Goal: Information Seeking & Learning: Learn about a topic

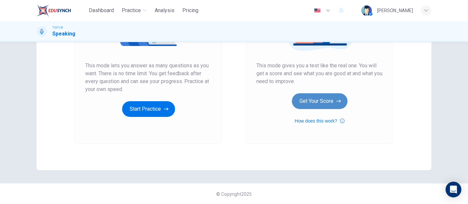
click at [325, 106] on button "Get Your Score" at bounding box center [320, 101] width 56 height 16
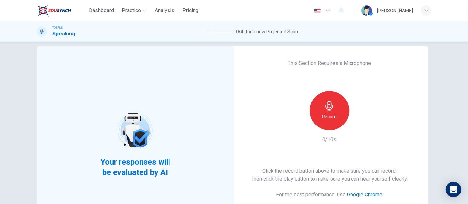
scroll to position [4, 0]
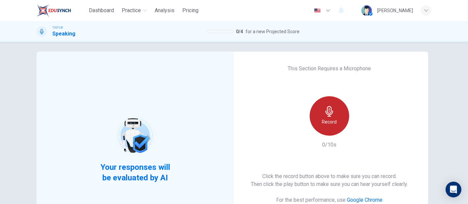
click at [328, 111] on icon "button" at bounding box center [329, 111] width 11 height 11
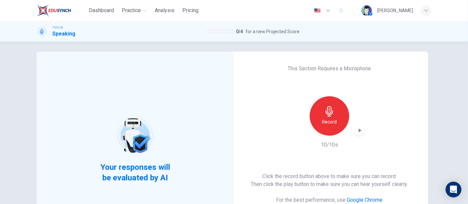
click at [354, 133] on div "button" at bounding box center [359, 130] width 11 height 11
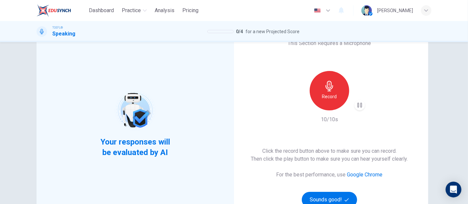
scroll to position [40, 0]
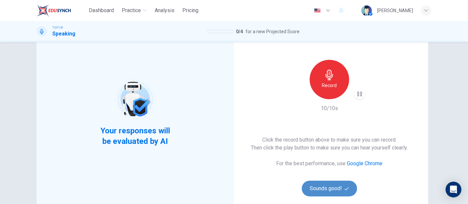
click at [329, 189] on button "Sounds good!" at bounding box center [329, 189] width 55 height 16
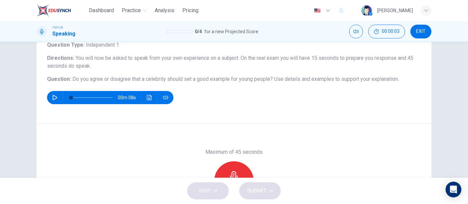
scroll to position [9, 0]
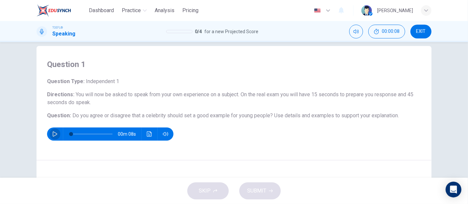
drag, startPoint x: 53, startPoint y: 132, endPoint x: 57, endPoint y: 141, distance: 9.9
click at [54, 132] on icon "button" at bounding box center [54, 134] width 5 height 5
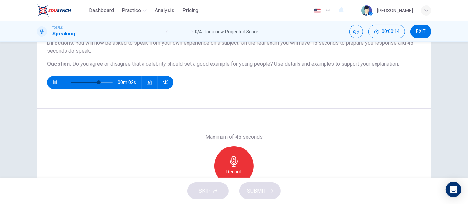
scroll to position [46, 0]
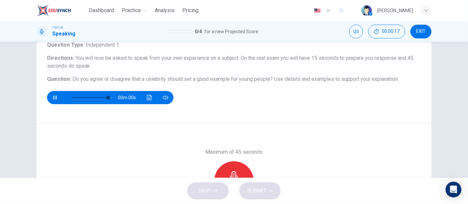
type input "0"
click at [230, 166] on div "Record" at bounding box center [233, 181] width 39 height 39
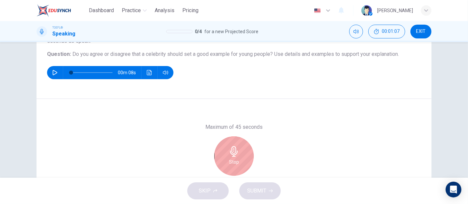
scroll to position [82, 0]
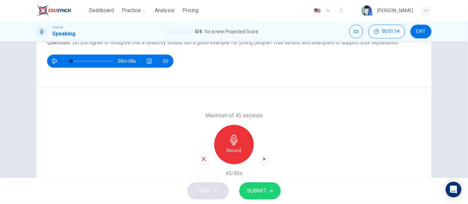
click at [260, 188] on span "SUBMIT" at bounding box center [256, 191] width 19 height 9
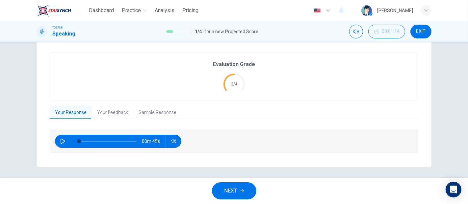
scroll to position [126, 0]
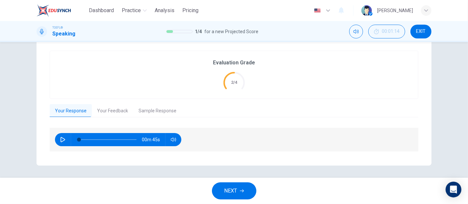
click at [102, 106] on button "Your Feedback" at bounding box center [112, 111] width 41 height 14
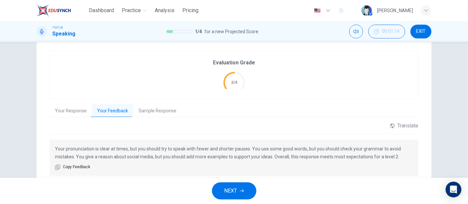
scroll to position [150, 0]
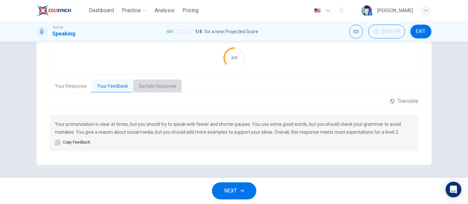
click at [154, 87] on button "Sample Response" at bounding box center [157, 87] width 48 height 14
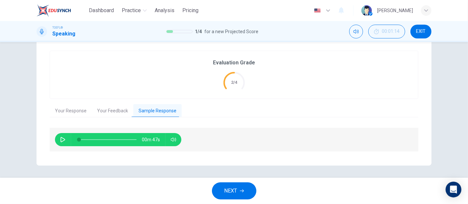
click at [64, 139] on button "button" at bounding box center [63, 139] width 11 height 13
type input "63"
click at [240, 191] on icon "button" at bounding box center [242, 191] width 4 height 3
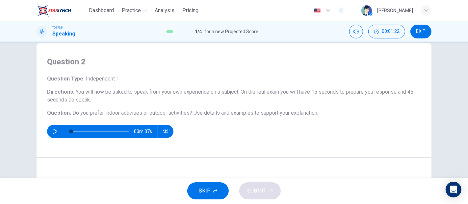
scroll to position [0, 0]
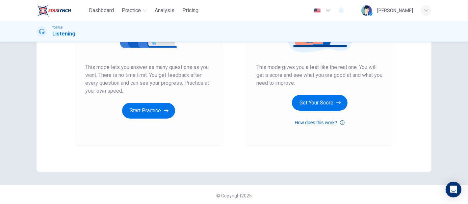
scroll to position [114, 0]
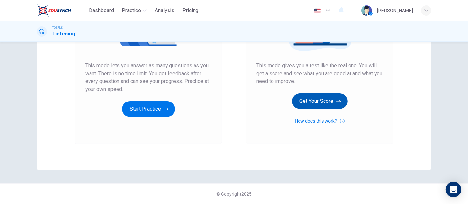
click at [331, 109] on button "Get Your Score" at bounding box center [320, 101] width 56 height 16
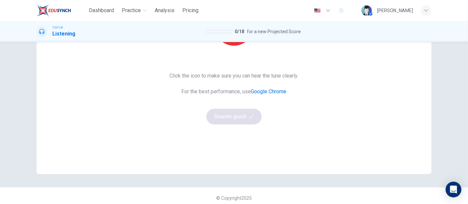
scroll to position [73, 0]
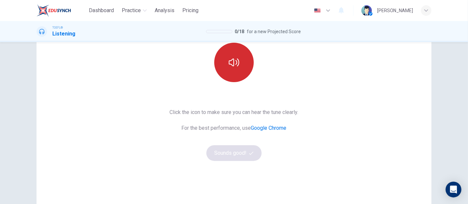
click at [220, 62] on button "button" at bounding box center [233, 62] width 39 height 39
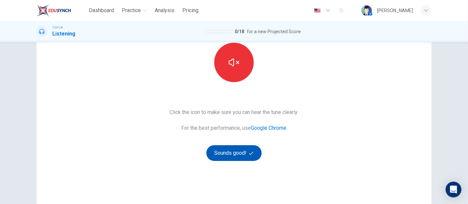
click at [228, 156] on button "Sounds good!" at bounding box center [233, 153] width 55 height 16
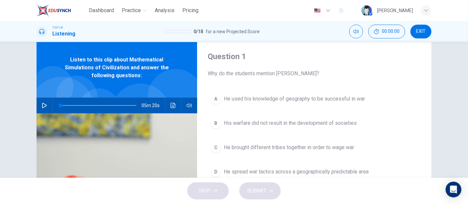
scroll to position [0, 0]
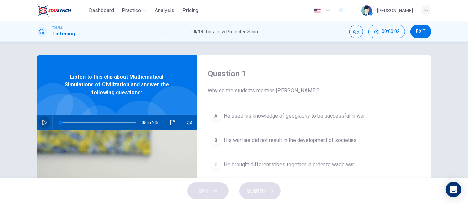
click at [42, 122] on icon "button" at bounding box center [44, 122] width 5 height 5
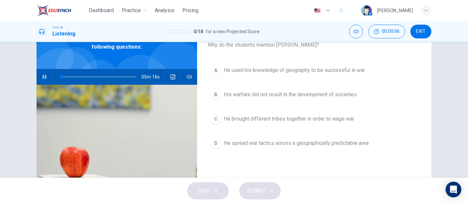
scroll to position [9, 0]
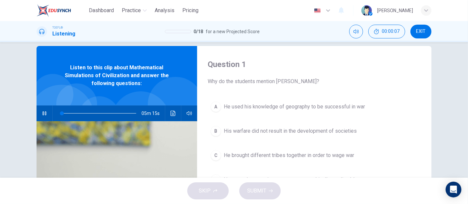
click at [285, 130] on span "His warfare did not result in the development of societies" at bounding box center [290, 131] width 133 height 8
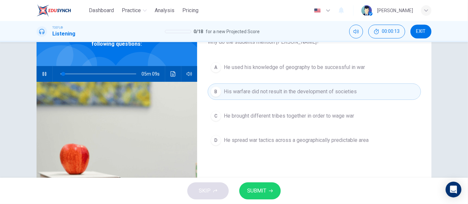
scroll to position [46, 0]
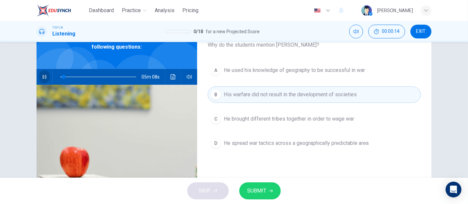
click at [42, 79] on icon "button" at bounding box center [44, 76] width 5 height 5
type input "4"
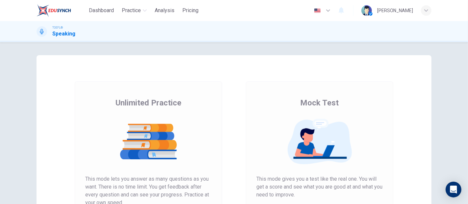
scroll to position [110, 0]
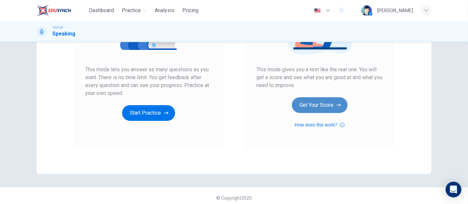
click at [311, 109] on button "Get Your Score" at bounding box center [320, 105] width 56 height 16
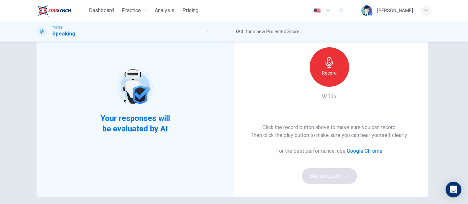
scroll to position [37, 0]
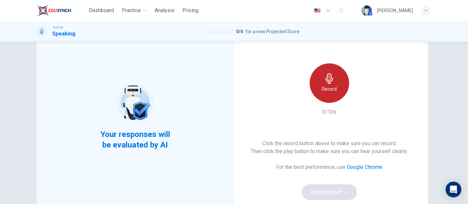
click at [330, 74] on icon "button" at bounding box center [329, 78] width 11 height 11
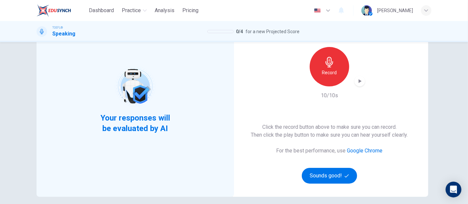
scroll to position [73, 0]
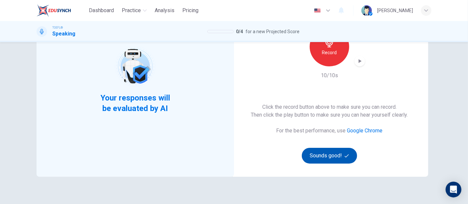
click at [337, 151] on button "Sounds good!" at bounding box center [329, 156] width 55 height 16
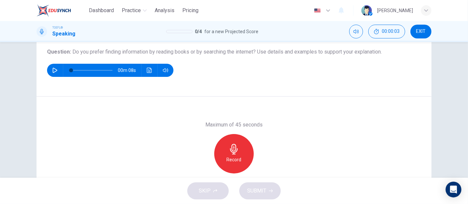
click at [50, 71] on button "button" at bounding box center [55, 70] width 11 height 13
type input "0"
click at [246, 149] on div "Record" at bounding box center [233, 153] width 39 height 39
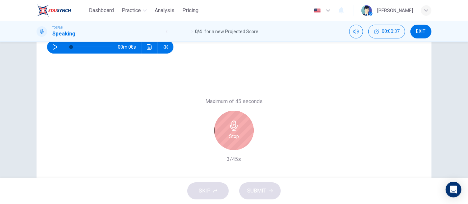
scroll to position [119, 0]
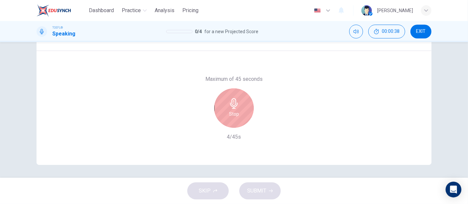
click at [230, 120] on div "Stop" at bounding box center [233, 107] width 39 height 39
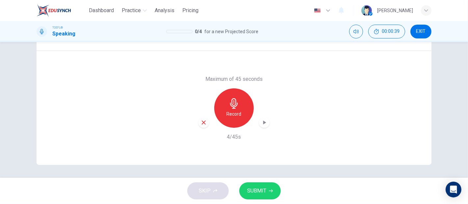
click at [198, 125] on div "button" at bounding box center [203, 122] width 11 height 11
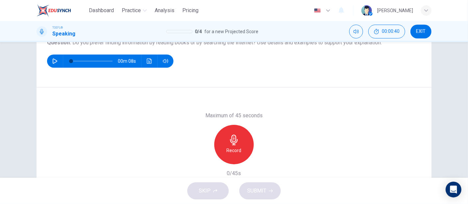
click at [238, 144] on div "Record" at bounding box center [233, 144] width 39 height 39
click at [263, 162] on div "button" at bounding box center [264, 159] width 11 height 11
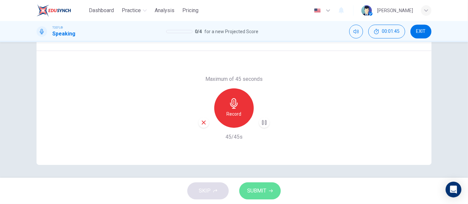
click at [268, 194] on button "SUBMIT" at bounding box center [259, 191] width 41 height 17
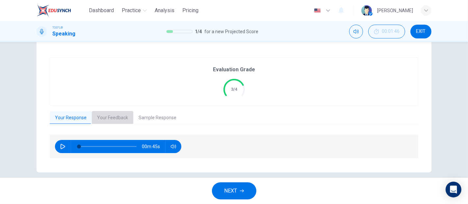
click at [103, 116] on button "Your Feedback" at bounding box center [112, 118] width 41 height 14
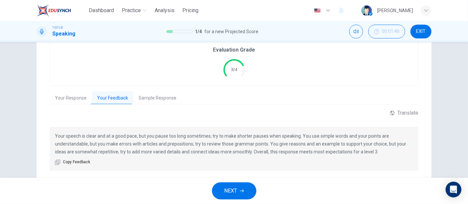
scroll to position [155, 0]
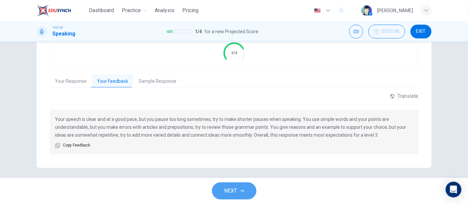
click at [238, 188] on button "NEXT" at bounding box center [234, 191] width 44 height 17
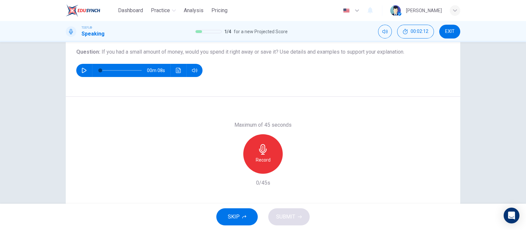
scroll to position [73, 0]
drag, startPoint x: 462, startPoint y: 0, endPoint x: 275, endPoint y: 148, distance: 239.1
click at [275, 148] on div "Record" at bounding box center [262, 153] width 39 height 39
click at [290, 204] on span "SUBMIT" at bounding box center [285, 216] width 19 height 9
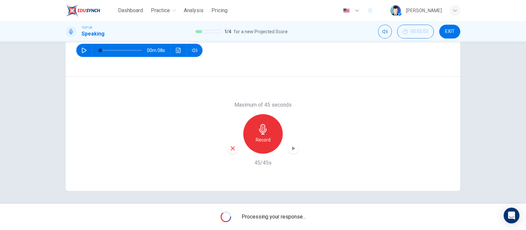
scroll to position [93, 0]
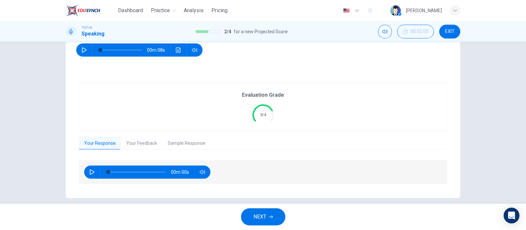
click at [166, 141] on button "Sample Response" at bounding box center [187, 144] width 48 height 14
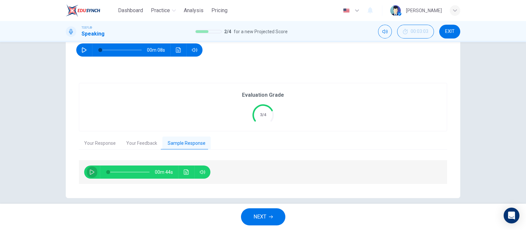
click at [93, 168] on button "button" at bounding box center [92, 171] width 11 height 13
type input "2"
click at [142, 141] on button "Your Feedback" at bounding box center [141, 144] width 41 height 14
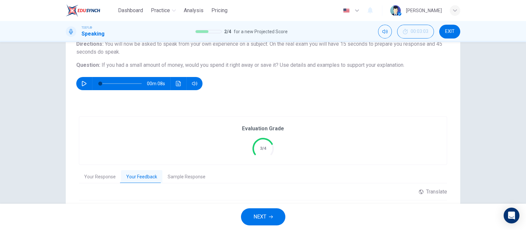
scroll to position [52, 0]
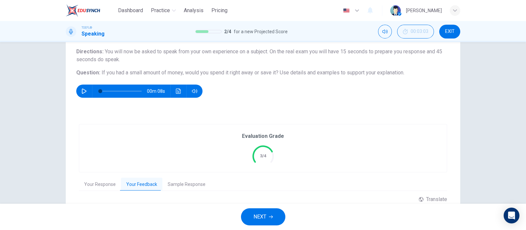
click at [82, 89] on icon "button" at bounding box center [84, 90] width 5 height 5
click at [84, 93] on icon "button" at bounding box center [84, 90] width 5 height 5
type input "22"
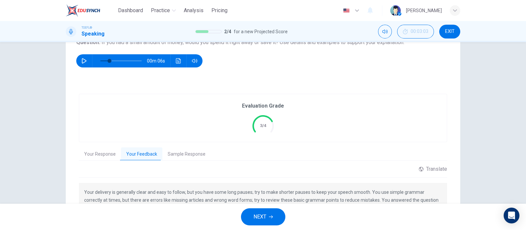
scroll to position [135, 0]
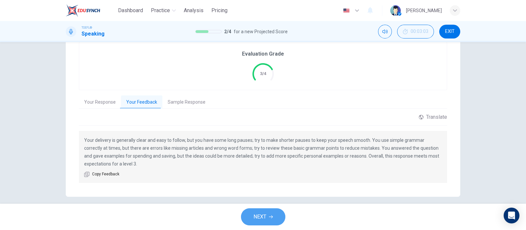
click at [272, 204] on button "NEXT" at bounding box center [263, 216] width 44 height 17
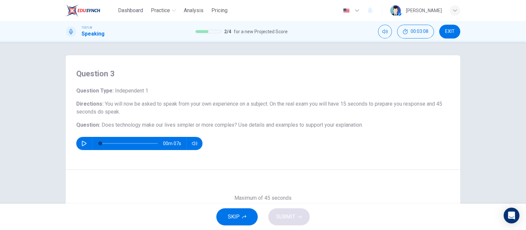
scroll to position [41, 0]
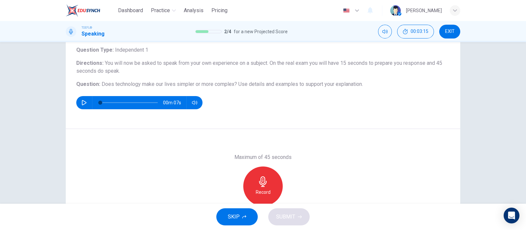
click at [266, 177] on icon "button" at bounding box center [263, 181] width 11 height 11
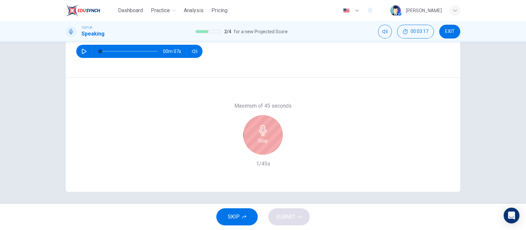
scroll to position [93, 0]
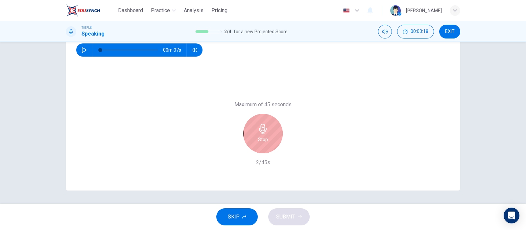
click at [245, 143] on div "Stop" at bounding box center [262, 133] width 39 height 39
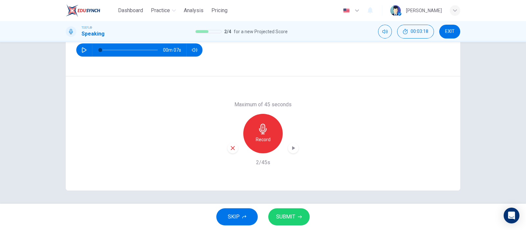
click at [230, 145] on icon "button" at bounding box center [233, 148] width 6 height 6
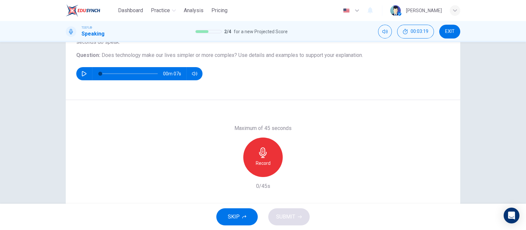
scroll to position [52, 0]
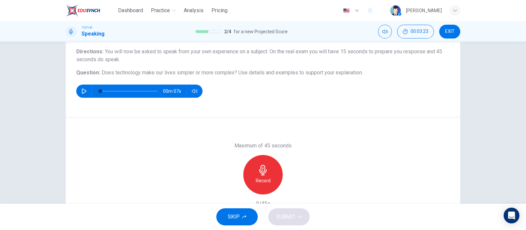
click at [258, 174] on icon "button" at bounding box center [263, 170] width 11 height 11
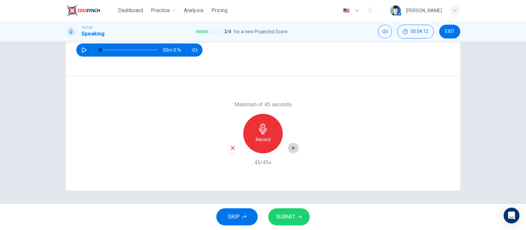
click at [290, 145] on icon "button" at bounding box center [293, 148] width 7 height 7
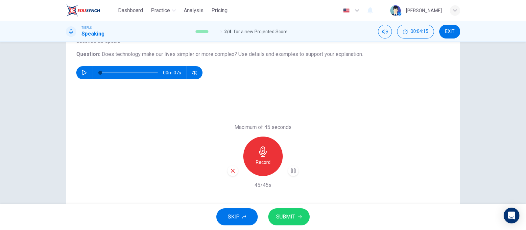
scroll to position [52, 0]
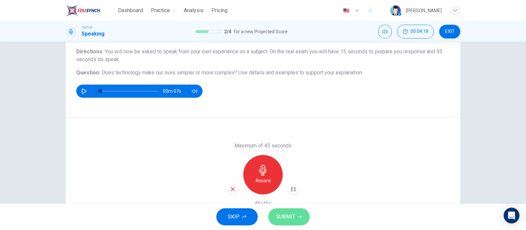
click at [300, 204] on button "SUBMIT" at bounding box center [288, 216] width 41 height 17
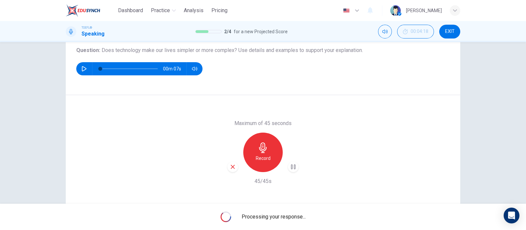
scroll to position [93, 0]
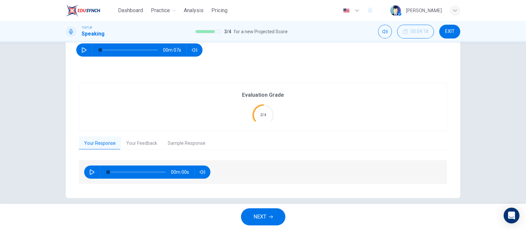
drag, startPoint x: 87, startPoint y: 171, endPoint x: 90, endPoint y: 168, distance: 3.7
click at [89, 171] on icon "button" at bounding box center [91, 171] width 5 height 5
click at [157, 140] on button "Your Feedback" at bounding box center [141, 144] width 41 height 14
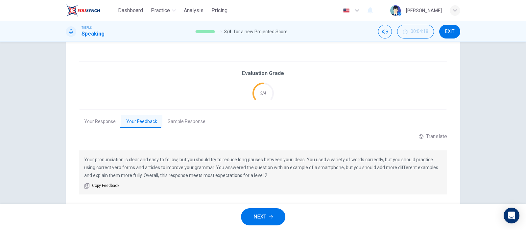
scroll to position [133, 0]
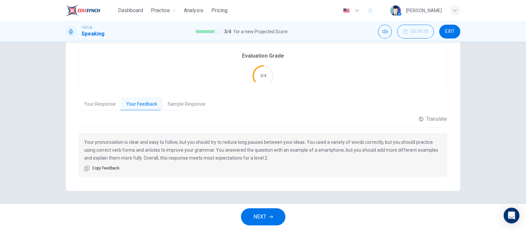
click at [277, 204] on button "NEXT" at bounding box center [263, 216] width 44 height 17
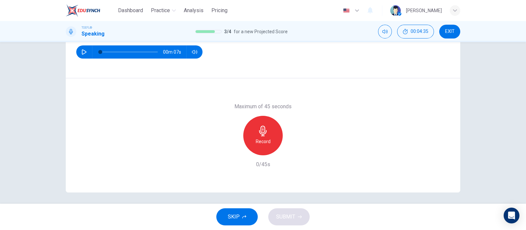
scroll to position [93, 0]
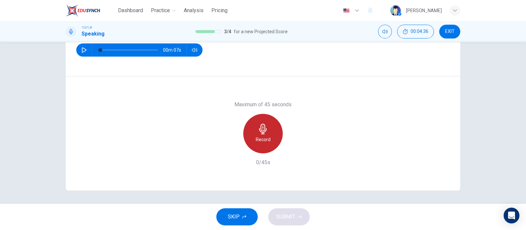
click at [267, 136] on h6 "Record" at bounding box center [263, 140] width 15 height 8
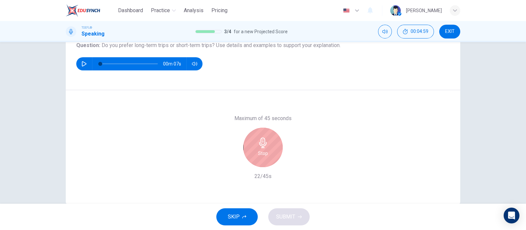
scroll to position [82, 0]
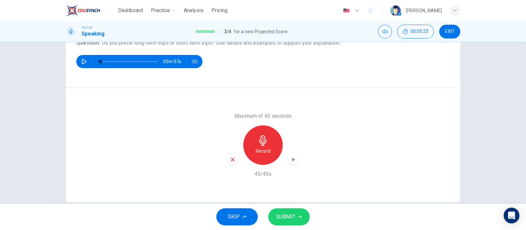
click at [297, 204] on button "SUBMIT" at bounding box center [288, 216] width 41 height 17
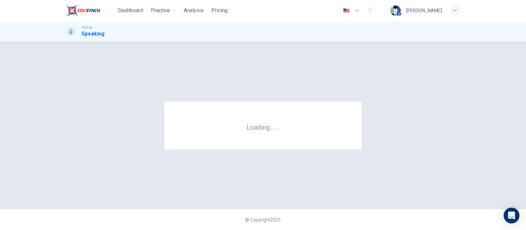
scroll to position [0, 0]
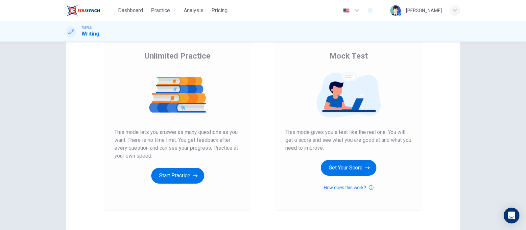
scroll to position [82, 0]
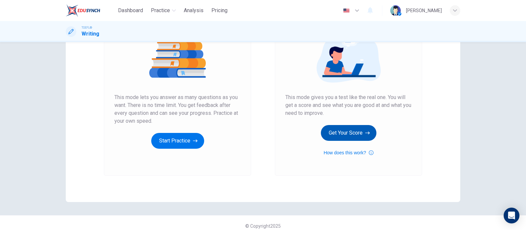
click at [341, 135] on button "Get Your Score" at bounding box center [349, 133] width 56 height 16
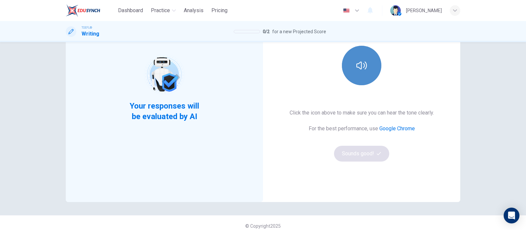
click at [360, 75] on button "button" at bounding box center [361, 65] width 39 height 39
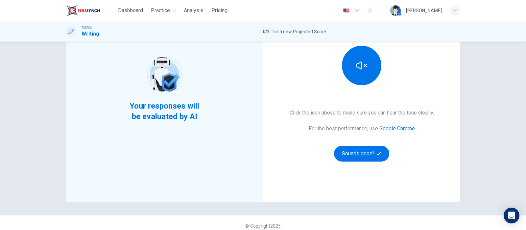
click at [370, 162] on div "This Section Requires audio Click the icon above to make sure you can hear the …" at bounding box center [361, 87] width 197 height 229
click at [364, 147] on button "Sounds good!" at bounding box center [361, 154] width 55 height 16
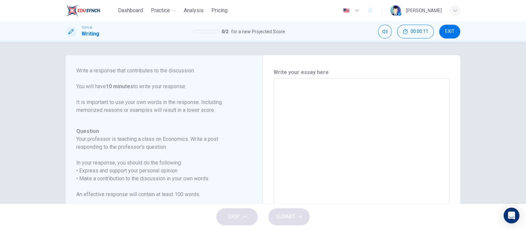
scroll to position [131, 0]
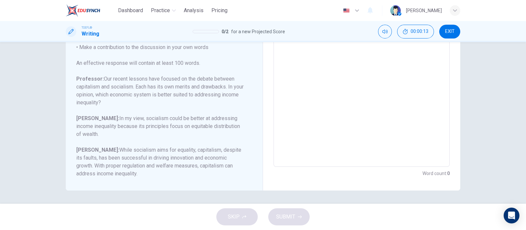
click at [304, 154] on textarea at bounding box center [361, 57] width 167 height 209
click at [319, 149] on textarea at bounding box center [361, 57] width 167 height 209
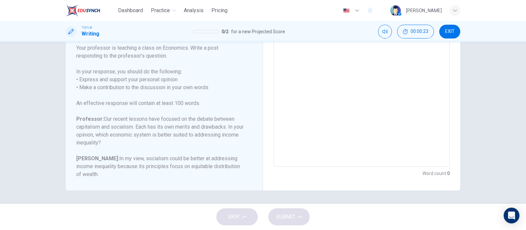
scroll to position [81, 0]
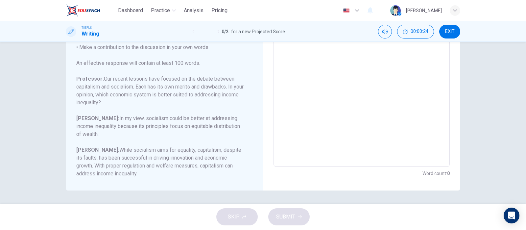
drag, startPoint x: 189, startPoint y: 170, endPoint x: 71, endPoint y: 63, distance: 159.8
click at [73, 48] on div "Question 1 Question Type : Writing for an Academic Discussion Directions For th…" at bounding box center [164, 57] width 197 height 266
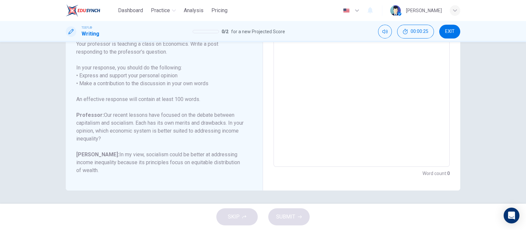
scroll to position [0, 0]
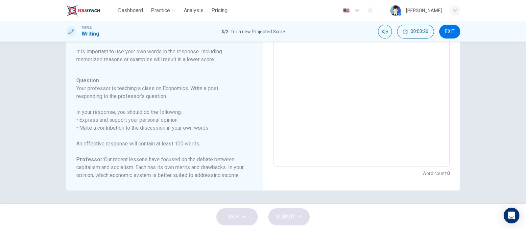
drag, startPoint x: 85, startPoint y: 76, endPoint x: 151, endPoint y: 106, distance: 72.2
click at [151, 106] on div "Question Your professor is teaching a class on Economics. Write a post respondi…" at bounding box center [160, 168] width 168 height 182
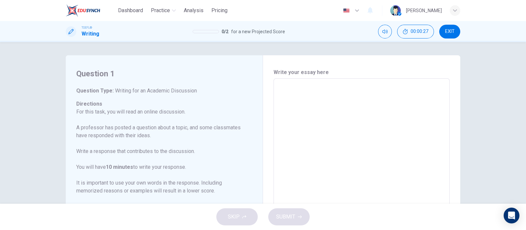
click at [298, 72] on h6 "Write your essay here" at bounding box center [362, 72] width 176 height 8
click at [310, 106] on textarea at bounding box center [361, 188] width 167 height 209
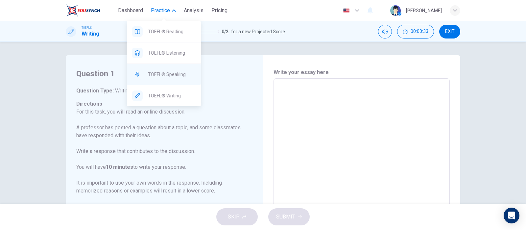
drag, startPoint x: 160, startPoint y: 68, endPoint x: 306, endPoint y: 52, distance: 146.7
click at [161, 68] on div "TOEFL® Speaking" at bounding box center [164, 74] width 74 height 21
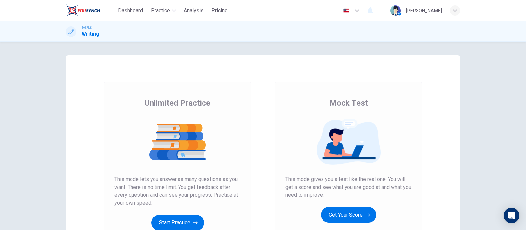
scroll to position [41, 0]
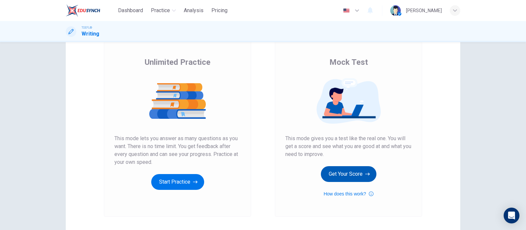
click at [343, 172] on button "Get Your Score" at bounding box center [349, 174] width 56 height 16
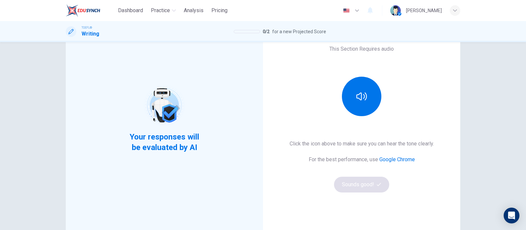
scroll to position [82, 0]
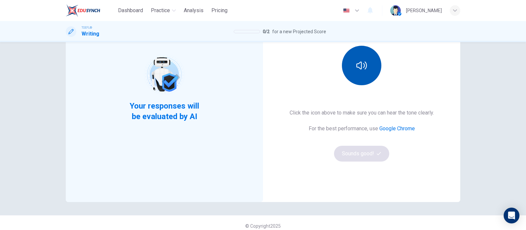
click at [369, 65] on button "button" at bounding box center [361, 65] width 39 height 39
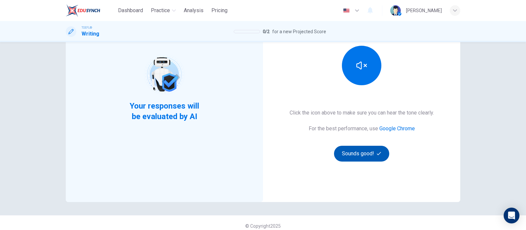
click at [362, 151] on button "Sounds good!" at bounding box center [361, 154] width 55 height 16
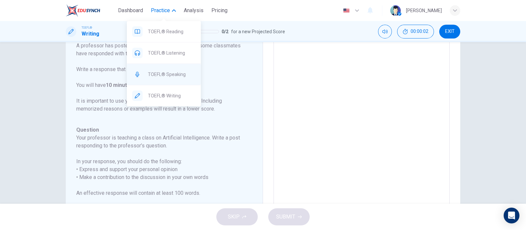
click at [165, 70] on div "TOEFL® Speaking" at bounding box center [164, 74] width 74 height 21
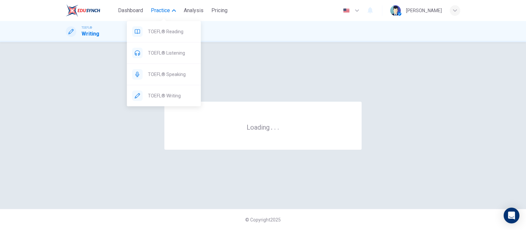
scroll to position [0, 0]
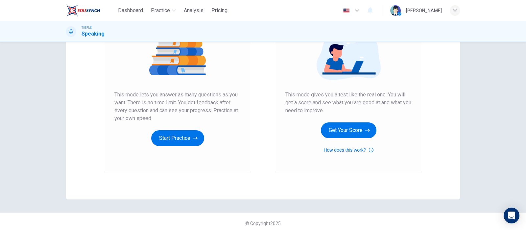
scroll to position [88, 0]
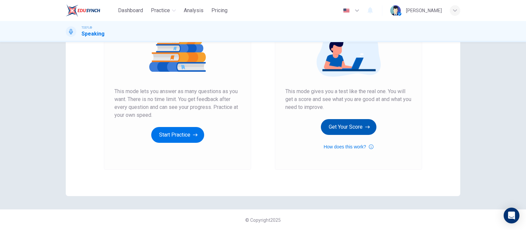
click at [355, 134] on button "Get Your Score" at bounding box center [349, 127] width 56 height 16
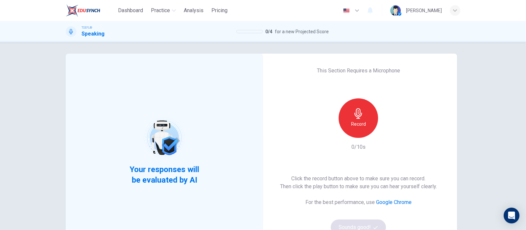
scroll to position [0, 0]
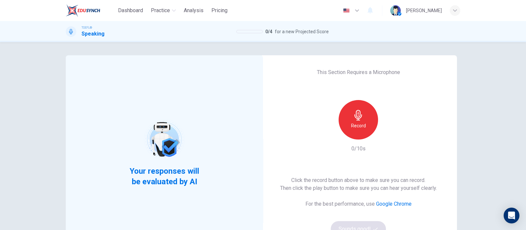
click at [352, 84] on div "This Section Requires a Microphone Record 0/10s Click the record button above t…" at bounding box center [358, 152] width 197 height 195
click at [349, 114] on div "Record" at bounding box center [358, 119] width 39 height 39
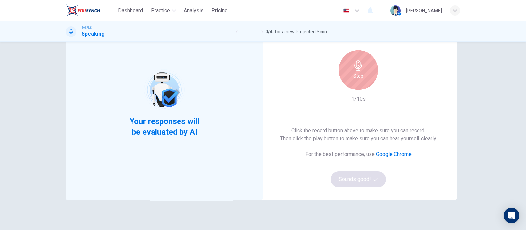
scroll to position [6, 0]
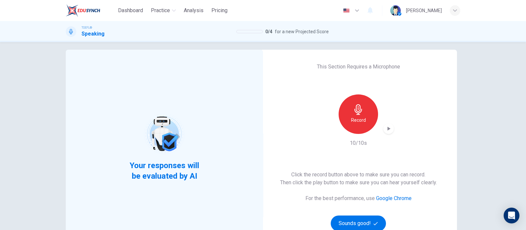
click at [389, 118] on div "Record" at bounding box center [358, 113] width 71 height 39
click at [385, 133] on div "button" at bounding box center [389, 128] width 11 height 11
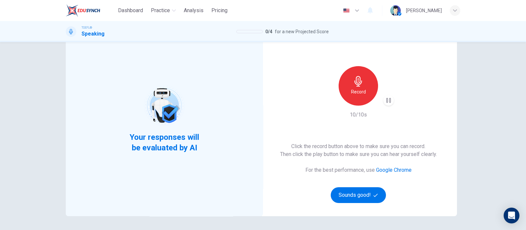
scroll to position [47, 0]
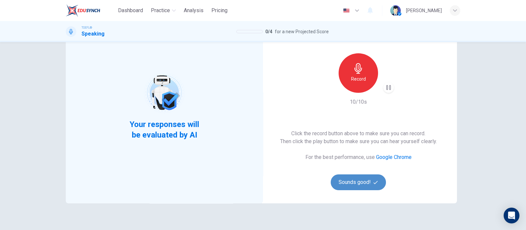
click at [362, 184] on button "Sounds good!" at bounding box center [358, 182] width 55 height 16
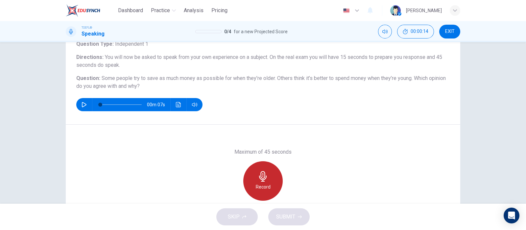
click at [258, 176] on icon "button" at bounding box center [263, 176] width 11 height 11
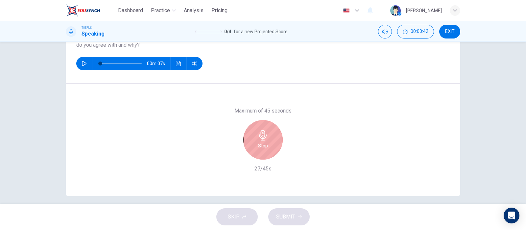
scroll to position [93, 0]
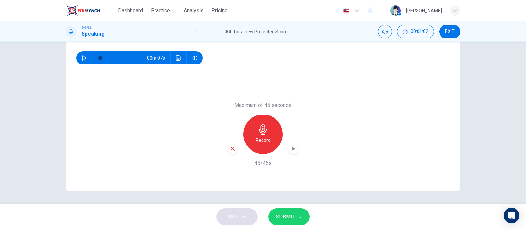
click at [286, 213] on span "SUBMIT" at bounding box center [285, 216] width 19 height 9
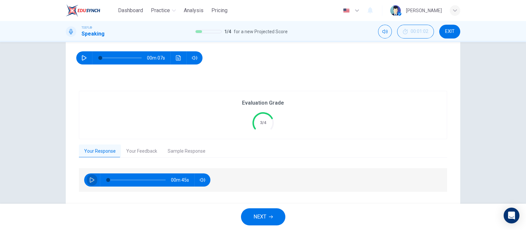
click at [89, 178] on icon "button" at bounding box center [91, 179] width 5 height 5
type input "4"
click at [148, 157] on button "Your Feedback" at bounding box center [141, 151] width 41 height 14
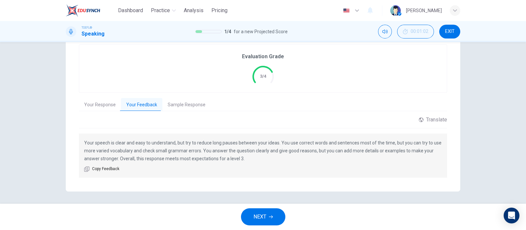
scroll to position [140, 0]
click at [189, 106] on button "Sample Response" at bounding box center [187, 104] width 48 height 14
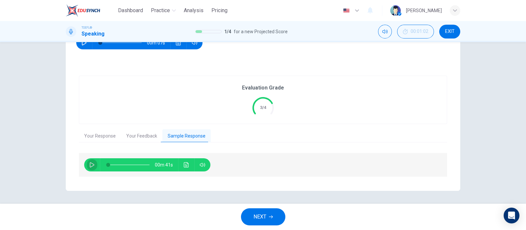
click at [90, 164] on icon "button" at bounding box center [92, 164] width 5 height 5
click at [184, 164] on icon "Click to see the audio transcription" at bounding box center [186, 164] width 5 height 5
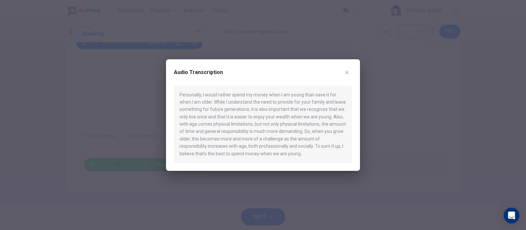
drag, startPoint x: 283, startPoint y: 154, endPoint x: 185, endPoint y: 104, distance: 110.6
click at [191, 113] on div "Personally, I would rather spend my money when I am young than save it for when…" at bounding box center [263, 125] width 178 height 78
drag, startPoint x: 179, startPoint y: 94, endPoint x: 294, endPoint y: 143, distance: 125.4
click at [294, 143] on div "Personally, I would rather spend my money when I am young than save it for when…" at bounding box center [263, 125] width 178 height 78
click at [350, 72] on button "button" at bounding box center [347, 72] width 11 height 11
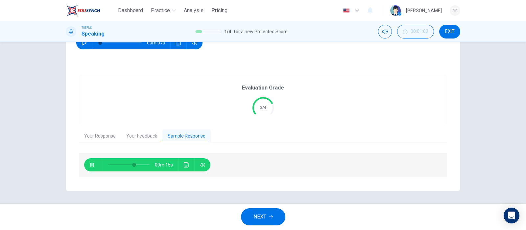
click at [90, 168] on button "button" at bounding box center [92, 164] width 11 height 13
type input "63"
click at [259, 218] on span "NEXT" at bounding box center [260, 216] width 13 height 9
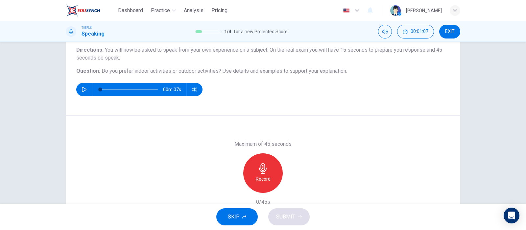
scroll to position [41, 0]
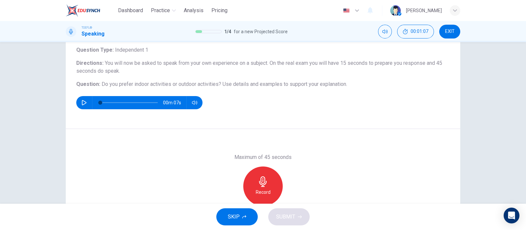
click at [265, 177] on icon "button" at bounding box center [263, 181] width 11 height 11
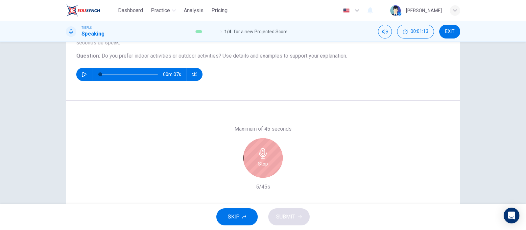
scroll to position [82, 0]
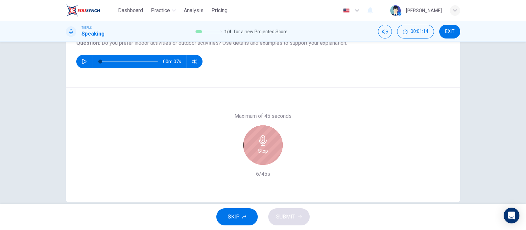
click at [270, 142] on div "Stop" at bounding box center [262, 144] width 39 height 39
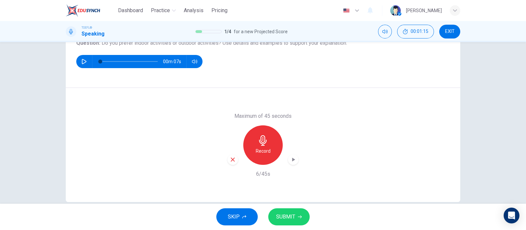
click at [230, 154] on div "button" at bounding box center [233, 159] width 11 height 11
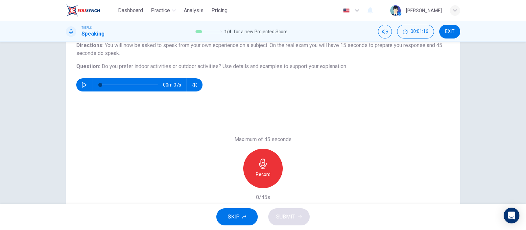
scroll to position [41, 0]
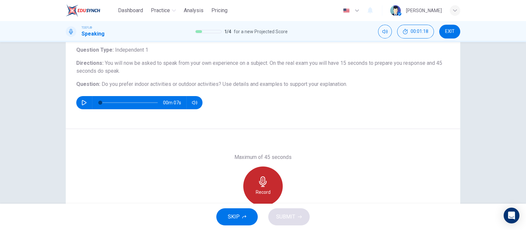
click at [267, 178] on div "Record" at bounding box center [262, 185] width 39 height 39
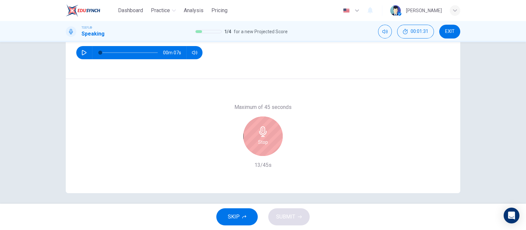
scroll to position [93, 0]
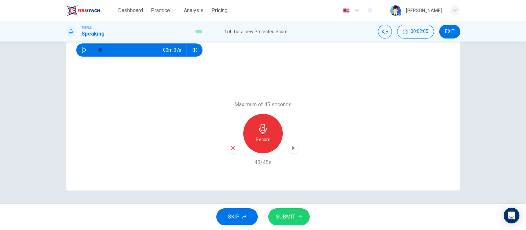
click at [296, 149] on div "Record" at bounding box center [263, 133] width 71 height 39
click at [291, 150] on icon "button" at bounding box center [293, 148] width 7 height 7
click at [301, 216] on icon "button" at bounding box center [300, 216] width 4 height 3
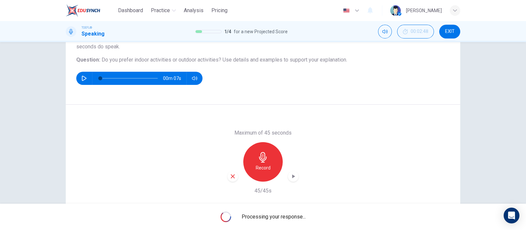
scroll to position [52, 0]
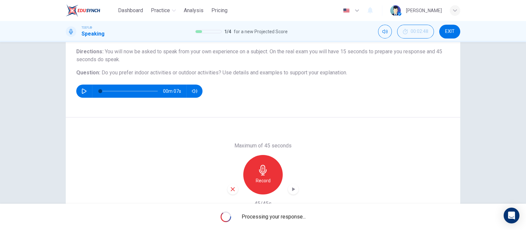
drag, startPoint x: 98, startPoint y: 74, endPoint x: 174, endPoint y: 82, distance: 76.4
click at [174, 82] on div "Question Type : Independent 1 Directions : You will now be asked to speak from …" at bounding box center [263, 66] width 374 height 63
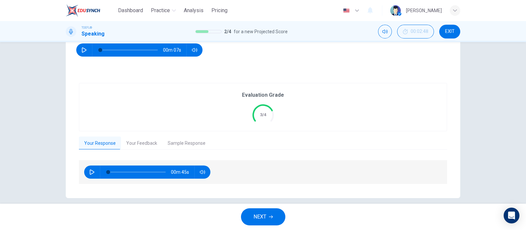
click at [89, 174] on icon "button" at bounding box center [91, 171] width 5 height 5
type input "0"
click at [169, 142] on button "Sample Response" at bounding box center [187, 144] width 48 height 14
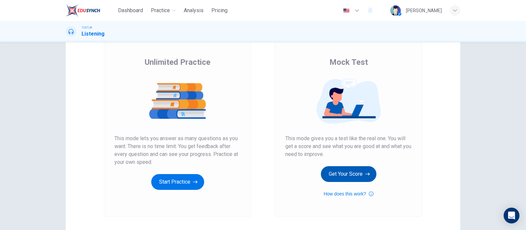
click at [347, 173] on button "Get Your Score" at bounding box center [349, 174] width 56 height 16
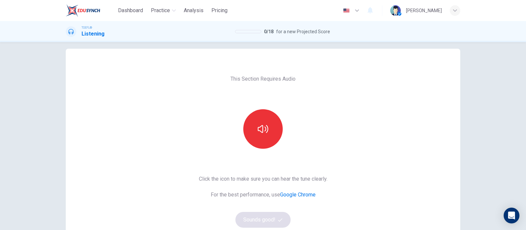
scroll to position [6, 0]
click at [239, 127] on div at bounding box center [263, 129] width 71 height 39
click at [279, 148] on div at bounding box center [263, 129] width 71 height 39
click at [258, 129] on icon "button" at bounding box center [263, 130] width 11 height 8
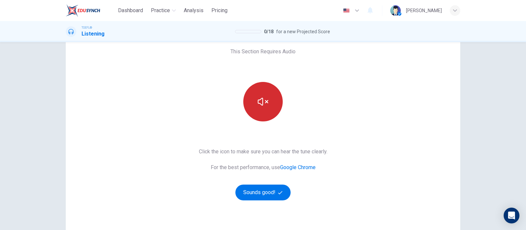
scroll to position [47, 0]
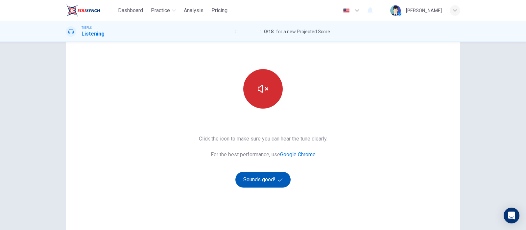
click at [257, 182] on button "Sounds good!" at bounding box center [263, 180] width 55 height 16
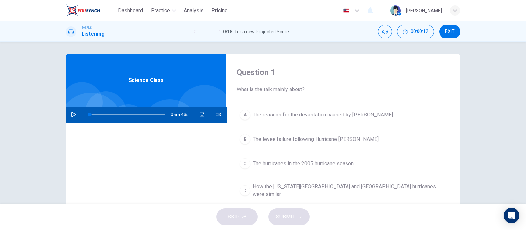
scroll to position [0, 0]
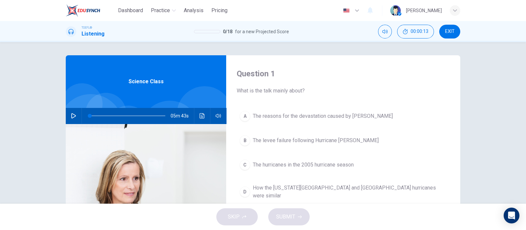
click at [72, 113] on button "button" at bounding box center [73, 116] width 11 height 16
click at [72, 121] on button "button" at bounding box center [73, 116] width 11 height 16
type input "0"
click at [195, 11] on span "Analysis" at bounding box center [194, 11] width 20 height 8
click at [130, 9] on span "Dashboard" at bounding box center [130, 11] width 25 height 8
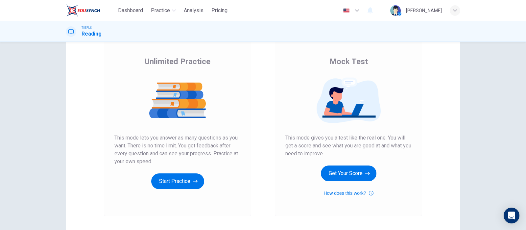
scroll to position [82, 0]
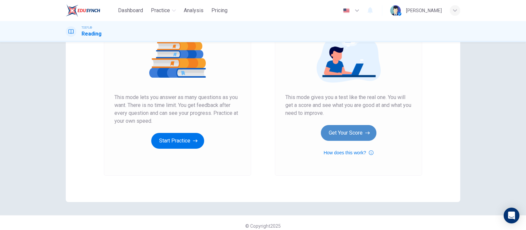
click at [352, 138] on button "Get Your Score" at bounding box center [349, 133] width 56 height 16
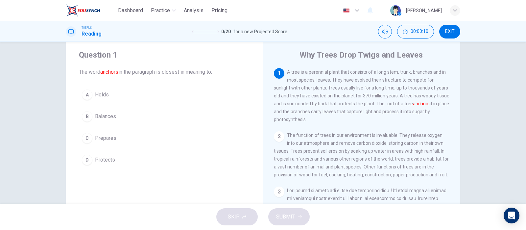
scroll to position [11, 0]
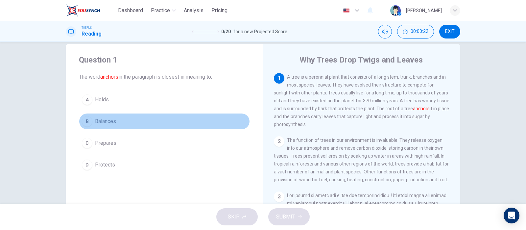
click at [97, 121] on span "Balances" at bounding box center [105, 121] width 21 height 8
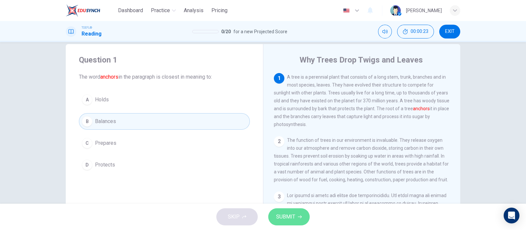
click at [291, 220] on span "SUBMIT" at bounding box center [285, 216] width 19 height 9
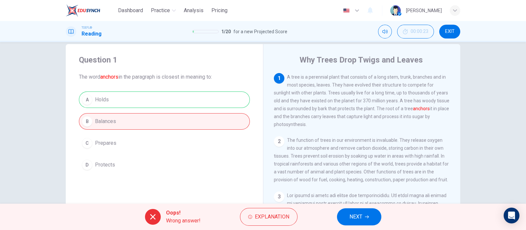
click at [362, 217] on span "NEXT" at bounding box center [356, 216] width 13 height 9
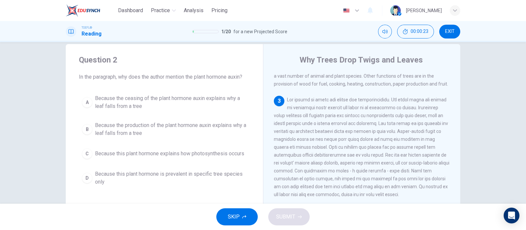
scroll to position [97, 0]
click at [117, 117] on div "A Because the ceasing of the plant hormone auxin explains why a leaf falls from…" at bounding box center [164, 139] width 171 height 97
click at [149, 135] on span "Because the production of the plant hormone auxin explains why a leaf falls fro…" at bounding box center [171, 129] width 152 height 16
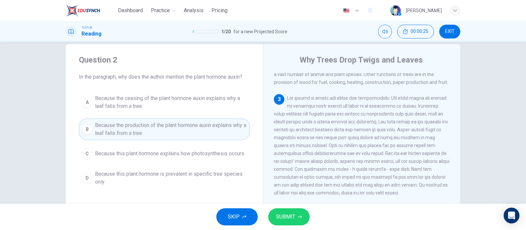
click at [306, 219] on button "SUBMIT" at bounding box center [288, 216] width 41 height 17
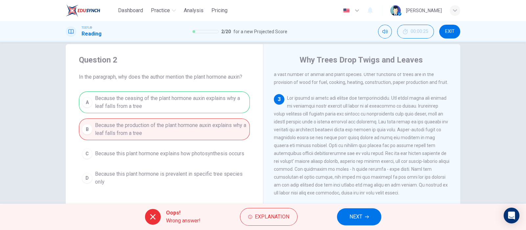
click at [348, 221] on button "NEXT" at bounding box center [359, 216] width 44 height 17
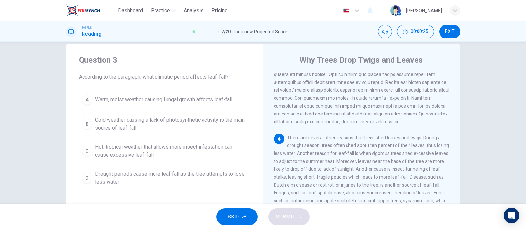
scroll to position [184, 0]
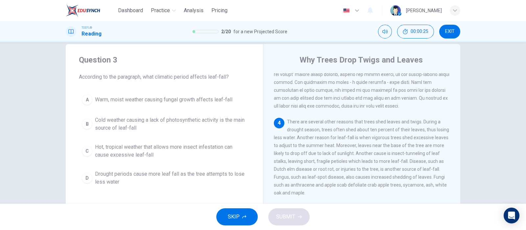
click at [66, 142] on div "Question 3 According to the paragraph, what climatic period affects leaf-fall? …" at bounding box center [164, 121] width 197 height 155
click at [159, 164] on div "A Warm, moist weather causing fungal growth affects leaf-fall B Cold weather ca…" at bounding box center [164, 139] width 171 height 97
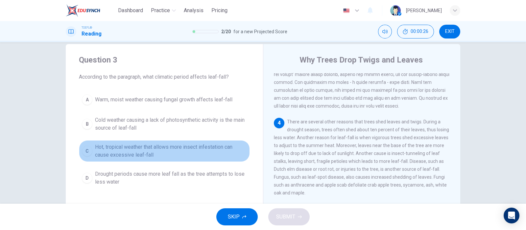
click at [153, 148] on span "Hot, tropical weather that allows more insect infestation can cause excessive l…" at bounding box center [171, 151] width 152 height 16
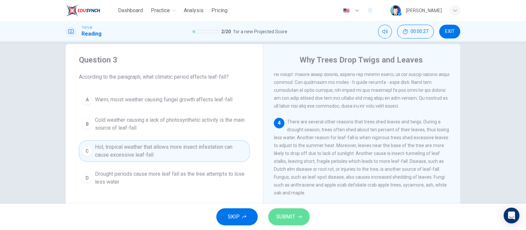
click at [283, 218] on span "SUBMIT" at bounding box center [285, 216] width 19 height 9
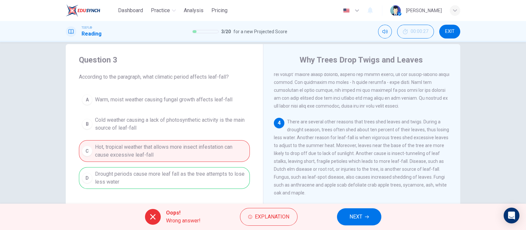
click at [355, 216] on span "NEXT" at bounding box center [356, 216] width 13 height 9
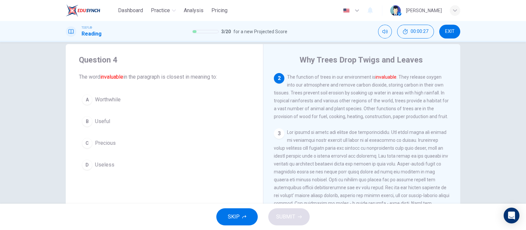
scroll to position [63, 0]
click at [106, 166] on span "Useless" at bounding box center [104, 165] width 19 height 8
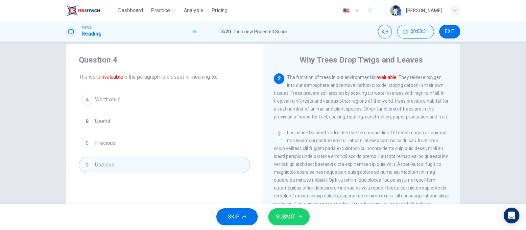
click at [288, 218] on span "SUBMIT" at bounding box center [285, 216] width 19 height 9
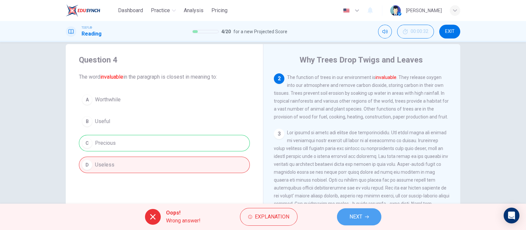
click at [378, 215] on button "NEXT" at bounding box center [359, 216] width 44 height 17
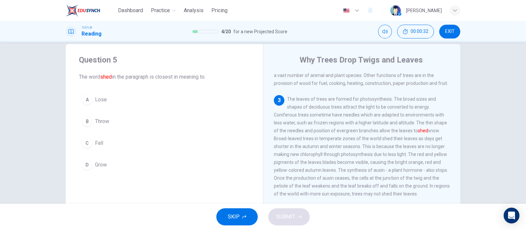
scroll to position [97, 0]
click at [96, 159] on button "D Grow" at bounding box center [164, 165] width 171 height 16
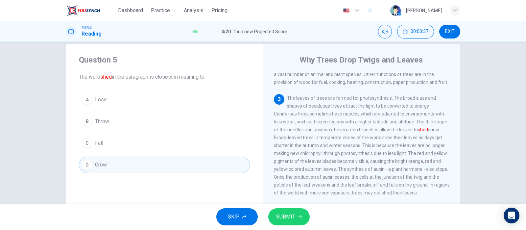
click at [109, 117] on button "B Throw" at bounding box center [164, 121] width 171 height 16
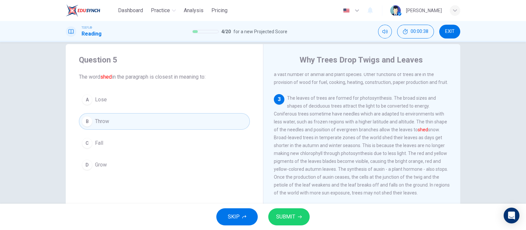
click at [291, 214] on span "SUBMIT" at bounding box center [285, 216] width 19 height 9
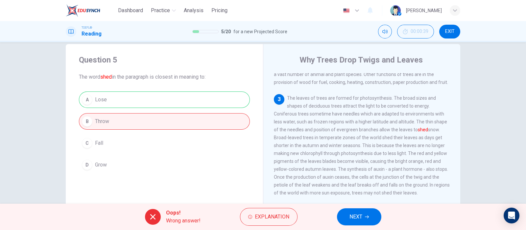
click at [360, 219] on span "NEXT" at bounding box center [356, 216] width 13 height 9
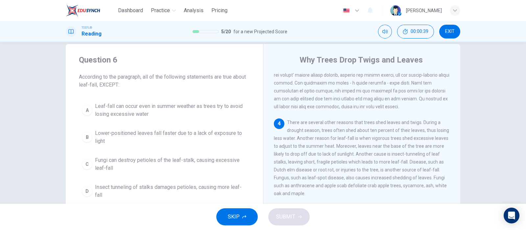
scroll to position [184, 0]
click at [185, 157] on span "Fungi can destroy petioles of the leaf-stalk, causing excessive leaf-fall" at bounding box center [171, 164] width 152 height 16
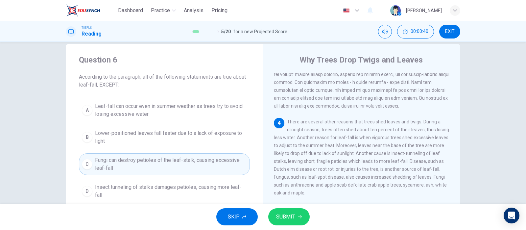
click at [296, 214] on button "SUBMIT" at bounding box center [288, 216] width 41 height 17
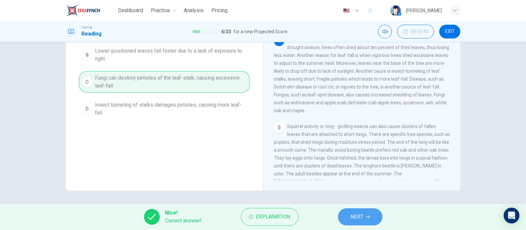
click at [366, 218] on icon "button" at bounding box center [368, 217] width 4 height 4
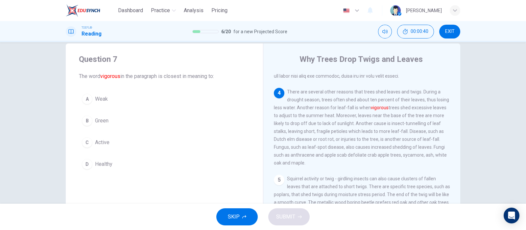
scroll to position [0, 0]
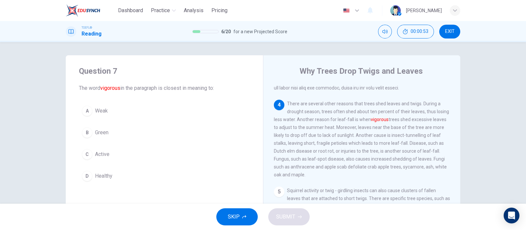
click at [111, 160] on button "C Active" at bounding box center [164, 154] width 171 height 16
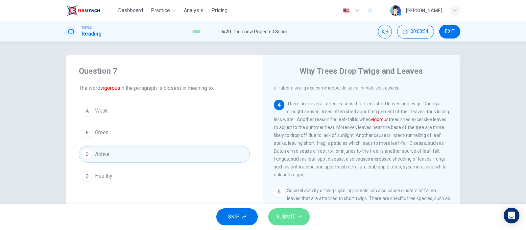
click at [304, 217] on button "SUBMIT" at bounding box center [288, 216] width 41 height 17
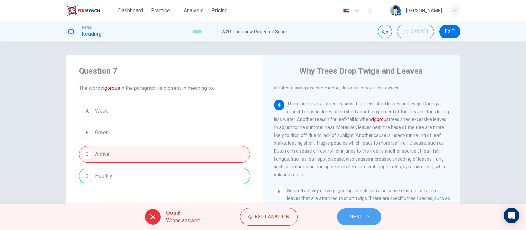
click at [374, 214] on button "NEXT" at bounding box center [359, 216] width 44 height 17
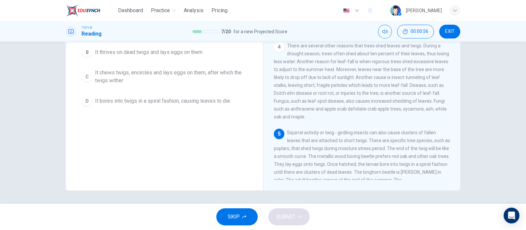
scroll to position [131, 0]
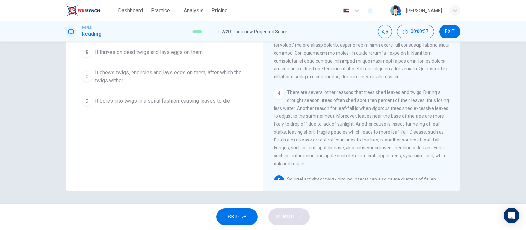
click at [137, 86] on button "C It chews twigs, encircles and lays eggs on them, after which the twigs wither" at bounding box center [164, 77] width 171 height 22
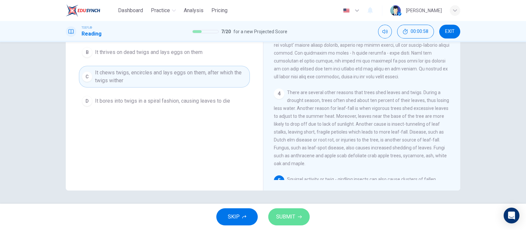
click at [296, 217] on button "SUBMIT" at bounding box center [288, 216] width 41 height 17
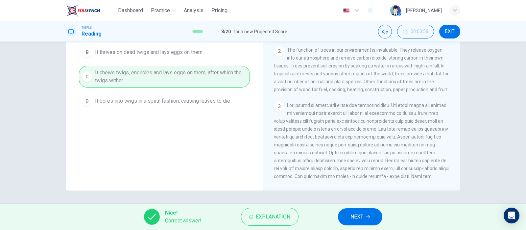
scroll to position [8, 0]
click at [352, 219] on span "NEXT" at bounding box center [357, 216] width 13 height 9
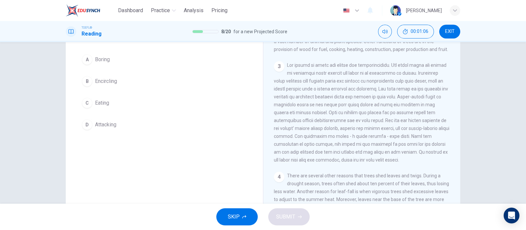
scroll to position [11, 0]
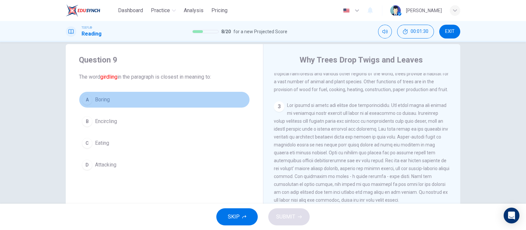
click at [121, 103] on button "A Boring" at bounding box center [164, 99] width 171 height 16
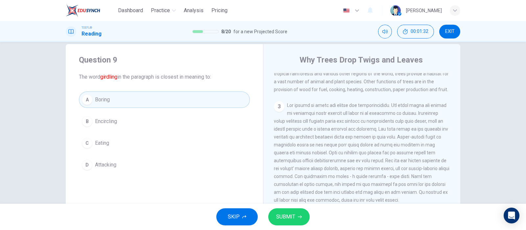
click at [304, 225] on div "SKIP SUBMIT" at bounding box center [263, 217] width 526 height 26
click at [299, 218] on icon "button" at bounding box center [300, 217] width 4 height 4
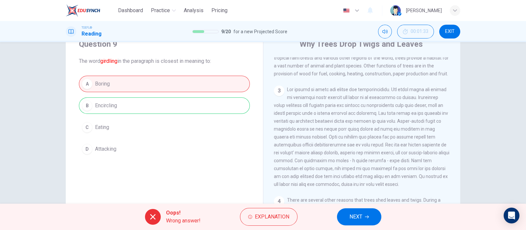
scroll to position [52, 0]
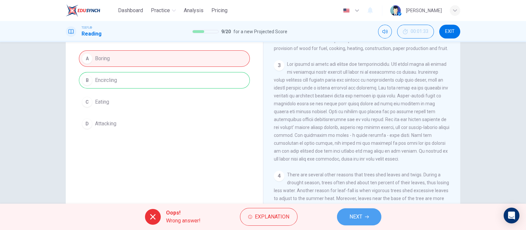
click at [364, 221] on button "NEXT" at bounding box center [359, 216] width 44 height 17
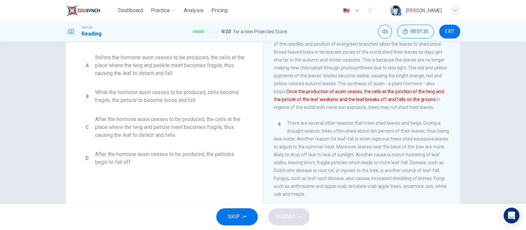
click at [128, 99] on span "While the hormone auxin ceases to be produced, cells become fragile, the petiol…" at bounding box center [171, 96] width 152 height 16
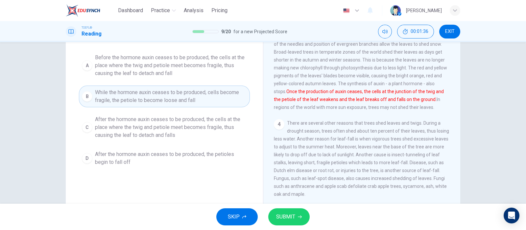
click at [309, 217] on button "SUBMIT" at bounding box center [288, 216] width 41 height 17
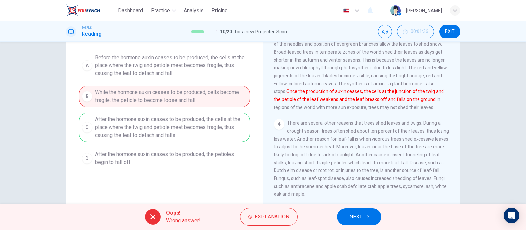
click at [367, 221] on button "NEXT" at bounding box center [359, 216] width 44 height 17
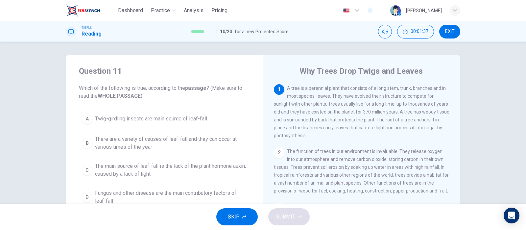
scroll to position [0, 0]
click at [173, 124] on button "A Twig-girdling insects are main source of leaf-fall" at bounding box center [164, 119] width 171 height 16
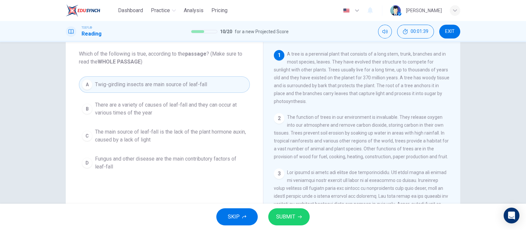
scroll to position [82, 0]
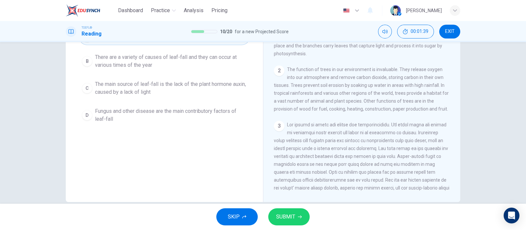
click at [298, 217] on icon "button" at bounding box center [300, 217] width 4 height 4
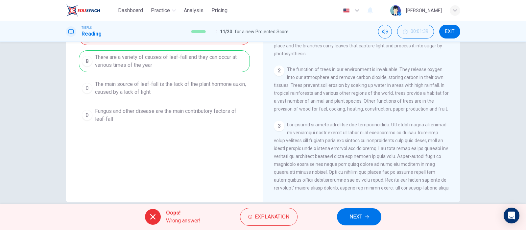
click at [360, 219] on span "NEXT" at bounding box center [356, 216] width 13 height 9
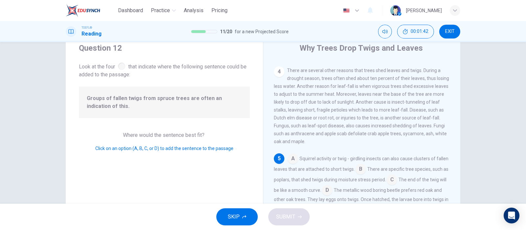
scroll to position [41, 0]
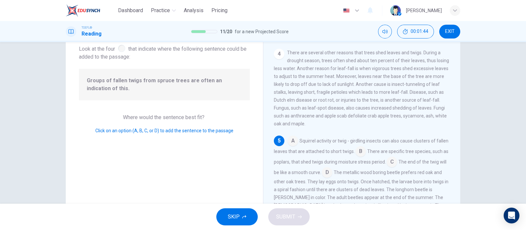
click at [291, 141] on input at bounding box center [293, 141] width 11 height 11
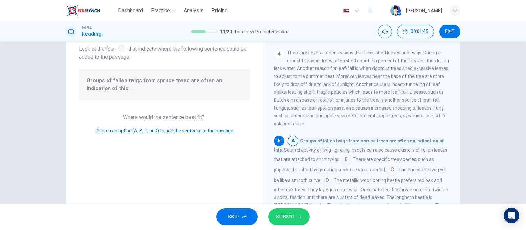
click at [294, 214] on span "SUBMIT" at bounding box center [285, 216] width 19 height 9
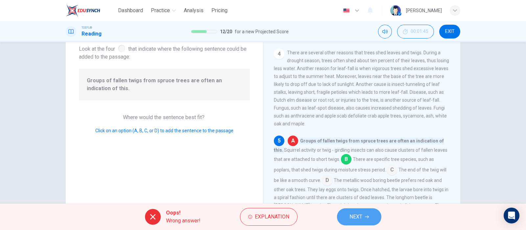
click at [360, 219] on span "NEXT" at bounding box center [356, 216] width 13 height 9
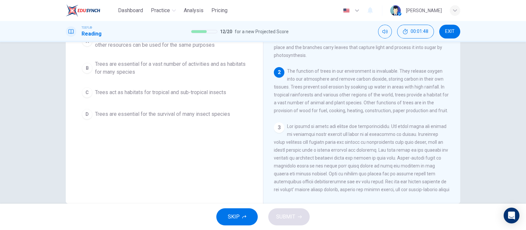
scroll to position [82, 0]
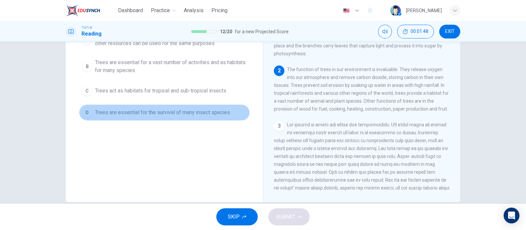
drag, startPoint x: 183, startPoint y: 108, endPoint x: 202, endPoint y: 127, distance: 27.0
click at [184, 109] on span "Trees are essential for the survival of many insect species" at bounding box center [162, 113] width 135 height 8
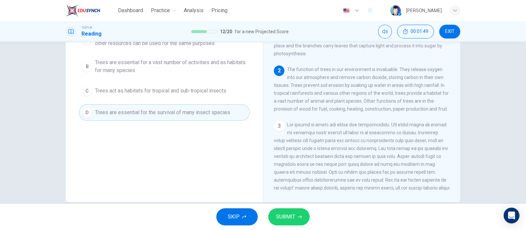
click at [286, 221] on button "SUBMIT" at bounding box center [288, 216] width 41 height 17
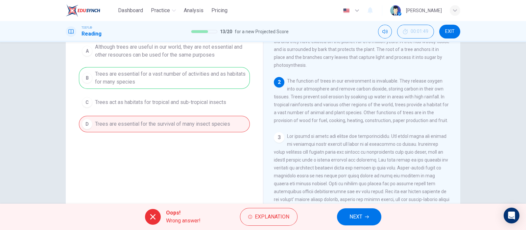
scroll to position [41, 0]
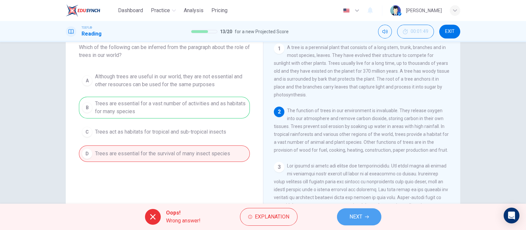
click at [357, 215] on span "NEXT" at bounding box center [356, 216] width 13 height 9
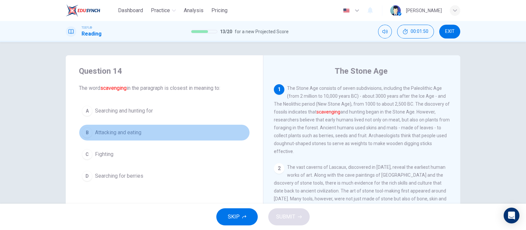
click at [110, 129] on button "B Attacking and eating" at bounding box center [164, 132] width 171 height 16
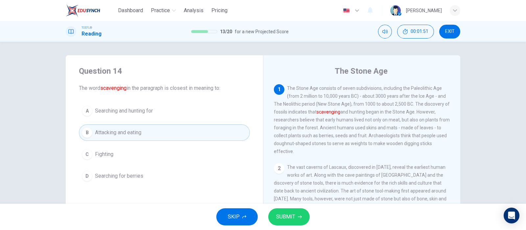
click at [290, 223] on button "SUBMIT" at bounding box center [288, 216] width 41 height 17
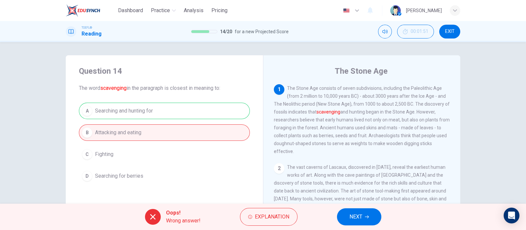
click at [359, 218] on span "NEXT" at bounding box center [356, 216] width 13 height 9
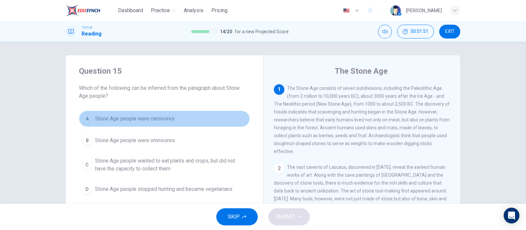
click at [114, 124] on button "A Stone Age people were carnivores" at bounding box center [164, 119] width 171 height 16
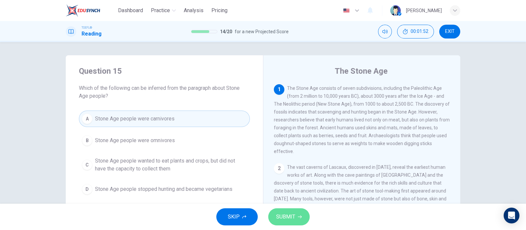
click at [299, 223] on button "SUBMIT" at bounding box center [288, 216] width 41 height 17
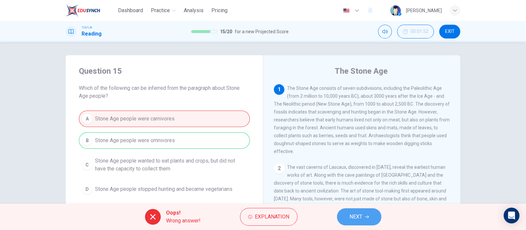
click at [369, 217] on icon "button" at bounding box center [367, 217] width 4 height 4
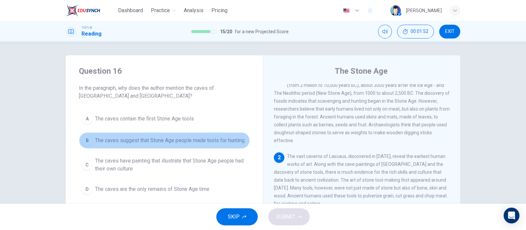
click at [118, 137] on span "The caves suggest that Stone Age people made tools for hunting" at bounding box center [170, 141] width 150 height 8
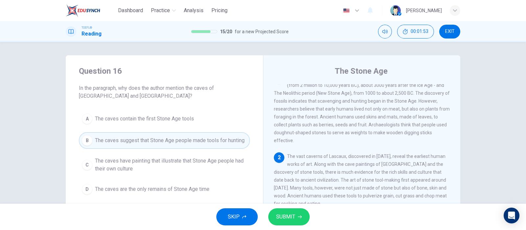
click at [294, 213] on span "SUBMIT" at bounding box center [285, 216] width 19 height 9
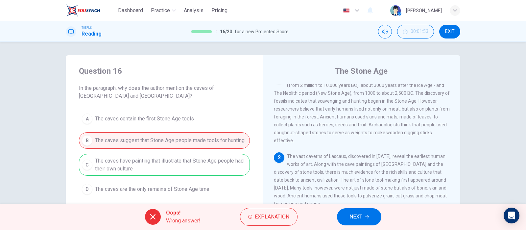
click at [366, 221] on button "NEXT" at bounding box center [359, 216] width 44 height 17
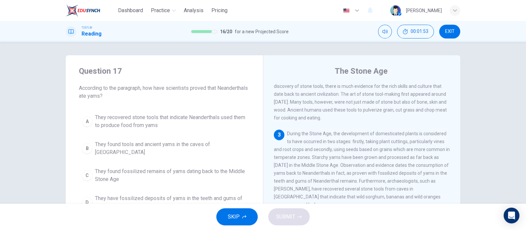
scroll to position [97, 0]
click at [113, 153] on button "B They found tools and ancient yams in the caves of [GEOGRAPHIC_DATA]" at bounding box center [164, 149] width 171 height 22
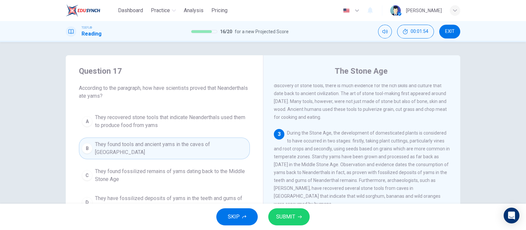
click at [285, 220] on span "SUBMIT" at bounding box center [285, 216] width 19 height 9
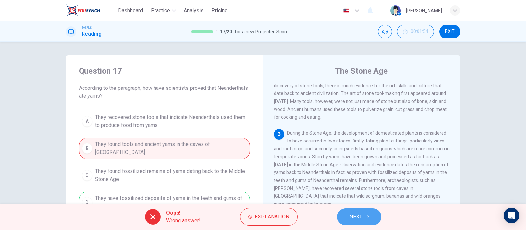
click at [347, 214] on button "NEXT" at bounding box center [359, 216] width 44 height 17
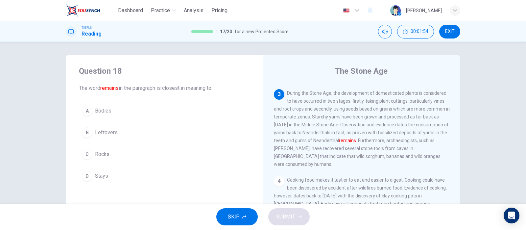
scroll to position [142, 0]
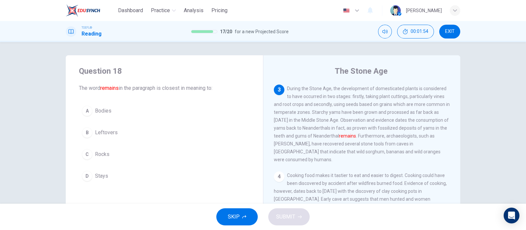
drag, startPoint x: 79, startPoint y: 152, endPoint x: 82, endPoint y: 154, distance: 3.5
click at [80, 152] on button "C Rocks" at bounding box center [164, 154] width 171 height 16
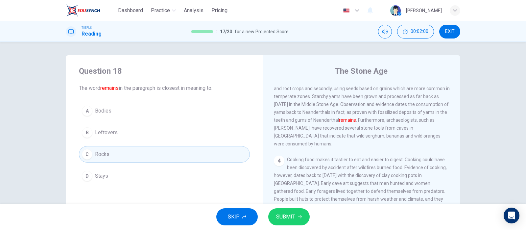
scroll to position [139, 0]
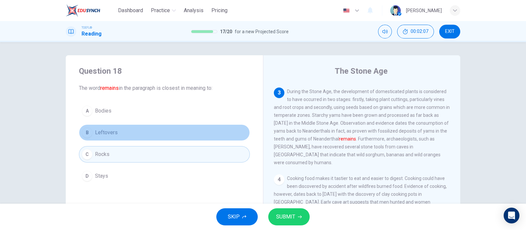
drag, startPoint x: 194, startPoint y: 137, endPoint x: 224, endPoint y: 162, distance: 38.8
click at [195, 136] on button "B Leftovers" at bounding box center [164, 132] width 171 height 16
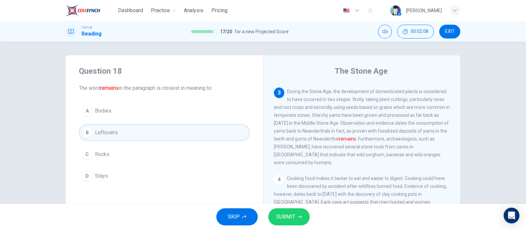
click at [288, 213] on span "SUBMIT" at bounding box center [285, 216] width 19 height 9
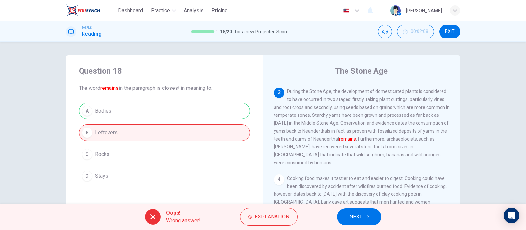
click at [364, 216] on button "NEXT" at bounding box center [359, 216] width 44 height 17
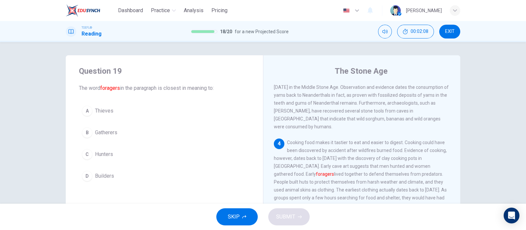
scroll to position [176, 0]
click at [86, 161] on button "C Hunters" at bounding box center [164, 154] width 171 height 16
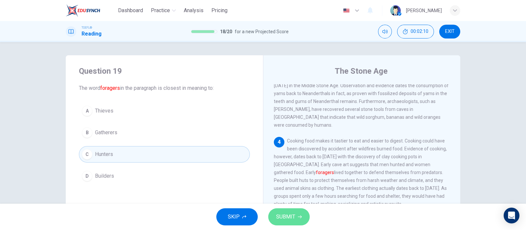
click at [285, 216] on span "SUBMIT" at bounding box center [285, 216] width 19 height 9
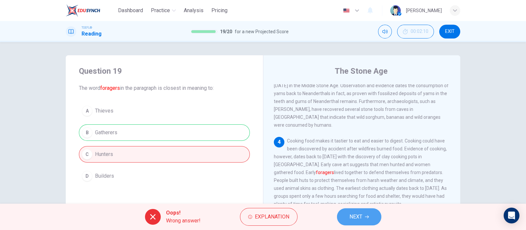
click at [357, 215] on span "NEXT" at bounding box center [356, 216] width 13 height 9
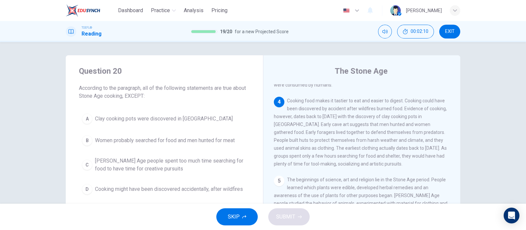
scroll to position [221, 0]
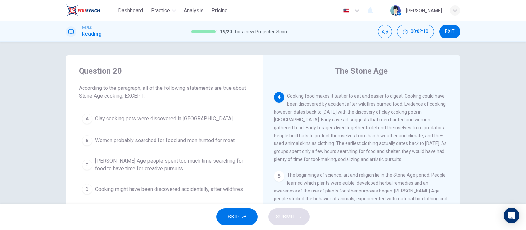
drag, startPoint x: 176, startPoint y: 116, endPoint x: 198, endPoint y: 140, distance: 32.4
click at [177, 116] on span "Clay cooking pots were discovered in [GEOGRAPHIC_DATA]" at bounding box center [164, 119] width 138 height 8
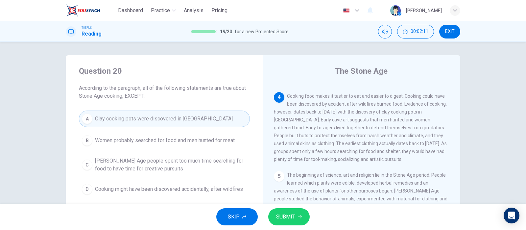
click at [304, 214] on button "SUBMIT" at bounding box center [288, 216] width 41 height 17
